Goal: Task Accomplishment & Management: Manage account settings

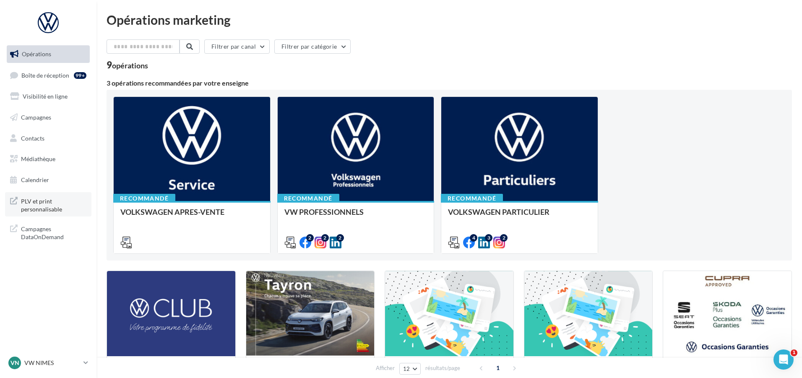
click at [33, 206] on span "PLV et print personnalisable" at bounding box center [53, 204] width 65 height 18
click at [33, 361] on p "VW NIMES" at bounding box center [52, 363] width 56 height 8
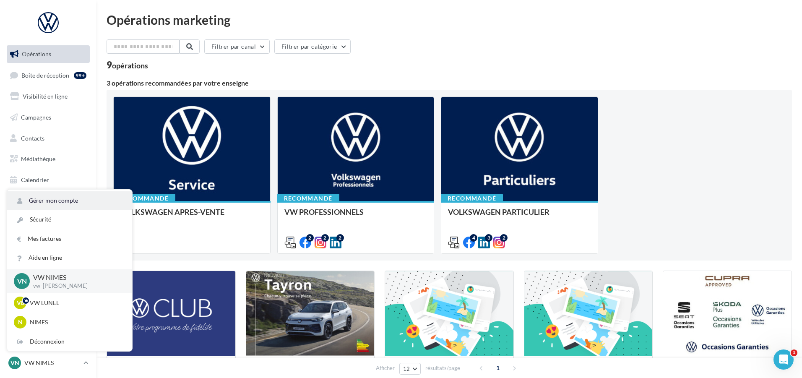
click at [63, 202] on link "Gérer mon compte" at bounding box center [69, 200] width 125 height 19
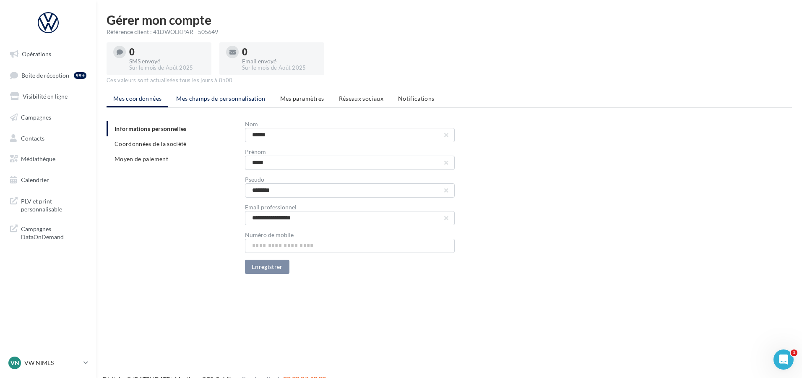
click at [237, 102] on span "Mes champs de personnalisation" at bounding box center [220, 98] width 89 height 7
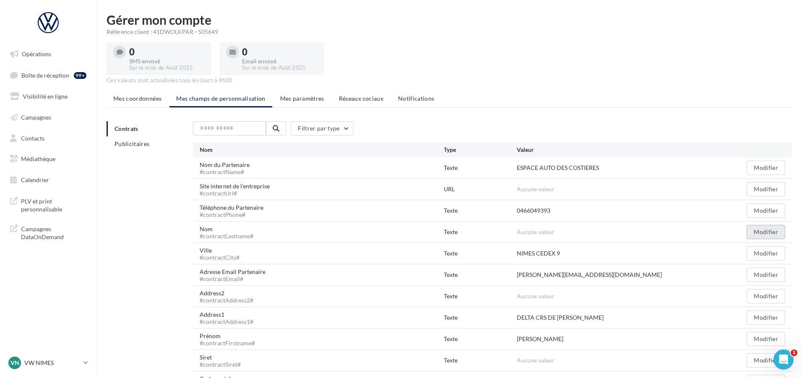
click at [769, 231] on button "Modifier" at bounding box center [765, 232] width 39 height 14
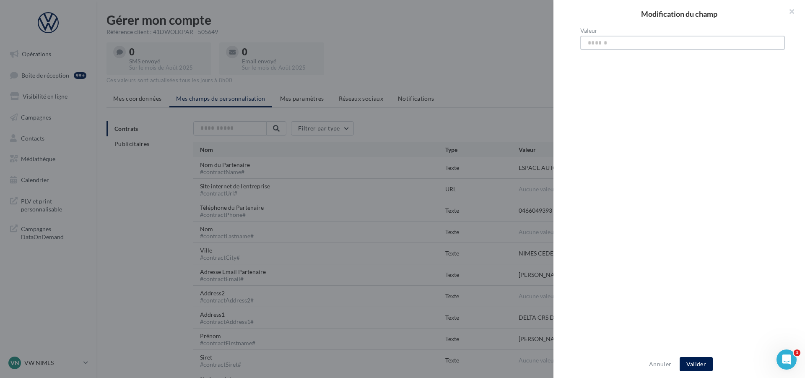
click at [604, 41] on input "Valeur" at bounding box center [682, 43] width 205 height 14
type input "**********"
click at [690, 362] on button "Valider" at bounding box center [696, 364] width 33 height 14
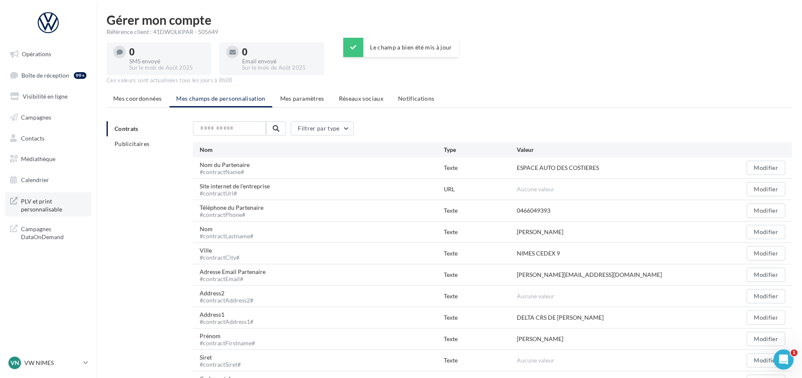
click at [39, 200] on span "PLV et print personnalisable" at bounding box center [53, 204] width 65 height 18
